Goal: Task Accomplishment & Management: Complete application form

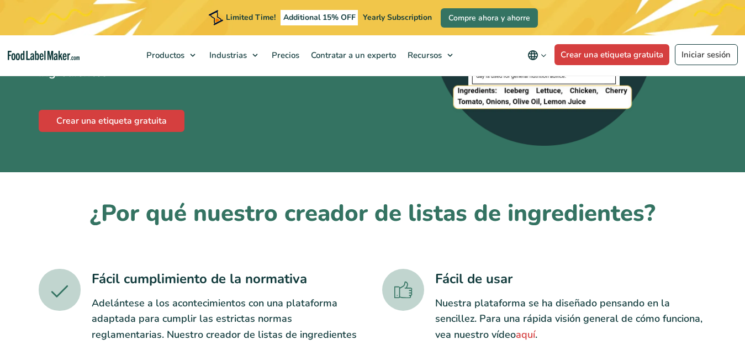
scroll to position [303, 0]
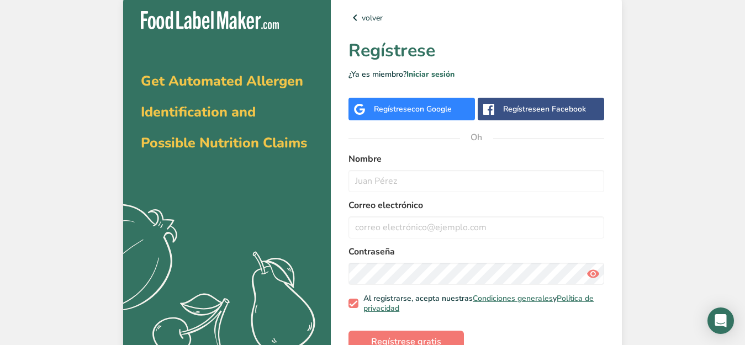
click at [424, 111] on font "con Google" at bounding box center [432, 109] width 40 height 10
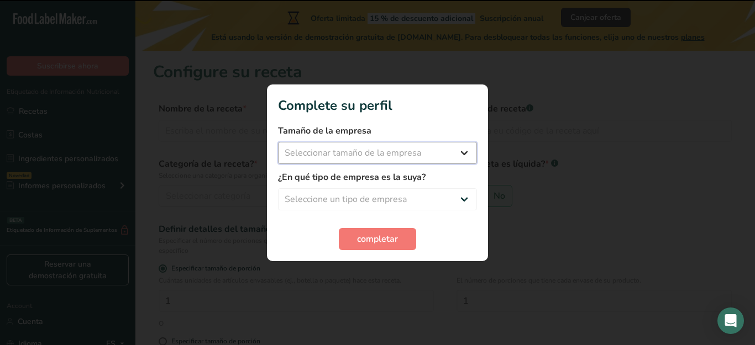
click at [465, 152] on select "Seleccionar tamaño de la empresa Menos de 10 empleados De 10 a 50 empleados De …" at bounding box center [377, 153] width 199 height 22
select select "1"
click at [278, 142] on select "Seleccionar tamaño de la empresa Menos de 10 empleados De 10 a 50 empleados De …" at bounding box center [377, 153] width 199 height 22
click at [456, 200] on select "Seleccione un tipo de empresa Fabricante de alimentos envasados Restaurante y c…" at bounding box center [377, 199] width 199 height 22
select select "8"
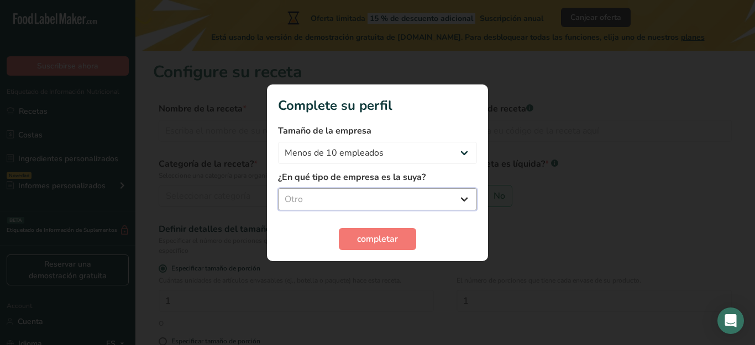
click at [278, 188] on select "Seleccione un tipo de empresa Fabricante de alimentos envasados Restaurante y c…" at bounding box center [377, 199] width 199 height 22
click at [385, 241] on span "completar" at bounding box center [377, 239] width 41 height 13
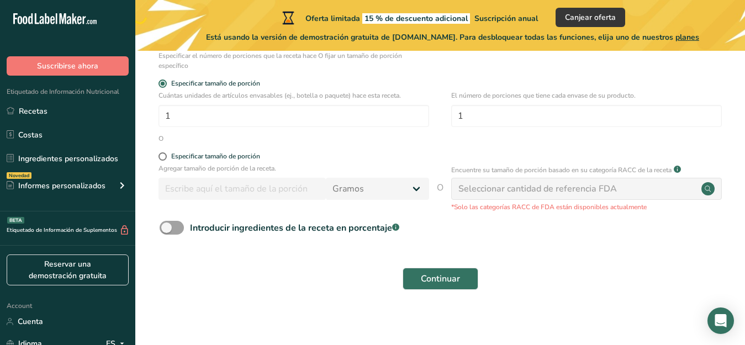
scroll to position [190, 0]
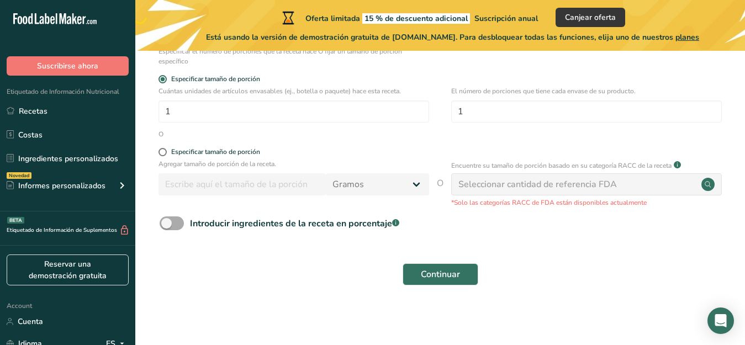
click at [172, 224] on span at bounding box center [172, 224] width 24 height 14
click at [167, 224] on input "Introducir ingredientes de la receta en porcentaje .a-a{fill:#347362;}.b-a{fill…" at bounding box center [163, 223] width 7 height 7
checkbox input "true"
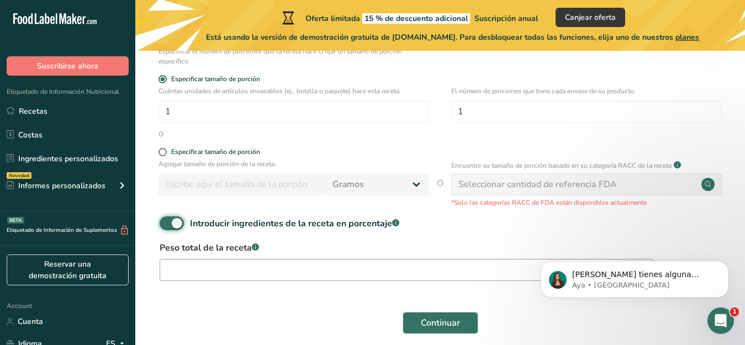
scroll to position [0, 0]
click at [248, 270] on input "number" at bounding box center [406, 270] width 493 height 22
